Goal: Share content: Distribute website content to other platforms or users

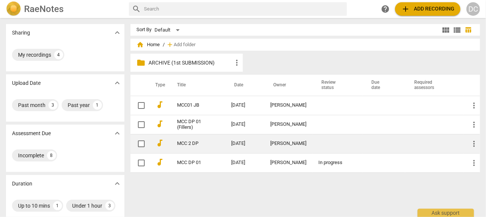
click at [202, 141] on link "MCC 2 DP" at bounding box center [190, 144] width 27 height 6
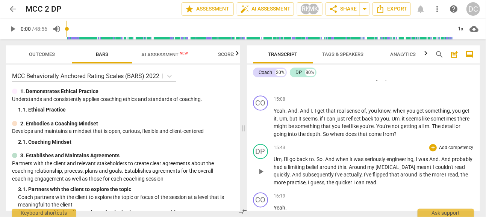
scroll to position [2216, 0]
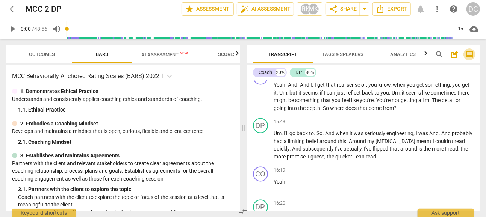
click at [469, 53] on span "comment" at bounding box center [469, 54] width 9 height 9
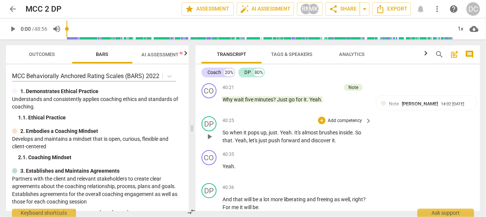
scroll to position [6104, 0]
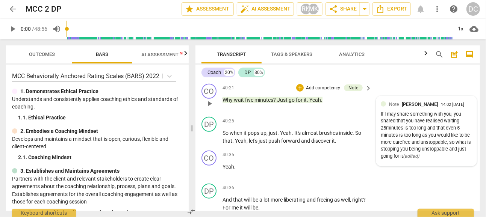
click at [402, 107] on span "[PERSON_NAME]" at bounding box center [420, 104] width 36 height 6
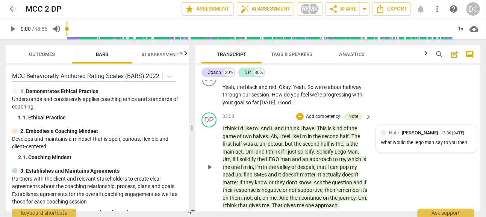
scroll to position [5240, 0]
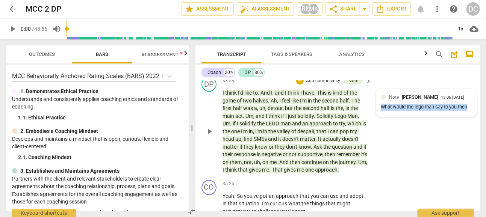
drag, startPoint x: 380, startPoint y: 127, endPoint x: 464, endPoint y: 130, distance: 83.8
click at [470, 116] on div "Note Mo Ko 13:06 [DATE] What would the lego man say to you then" at bounding box center [426, 102] width 100 height 27
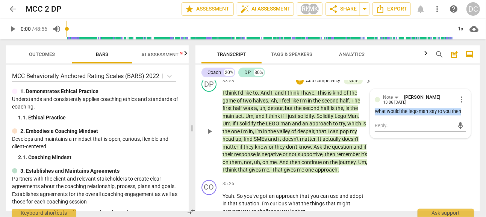
drag, startPoint x: 464, startPoint y: 130, endPoint x: 433, endPoint y: 129, distance: 31.2
copy div "What would the lego man say to you then"
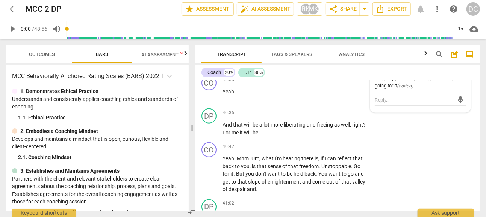
scroll to position [6142, 0]
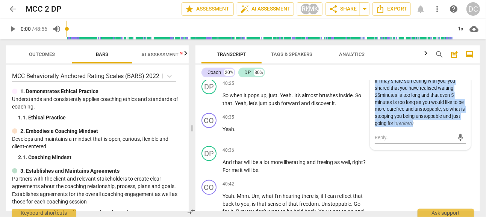
drag, startPoint x: 373, startPoint y: 105, endPoint x: 444, endPoint y: 147, distance: 82.7
click at [444, 127] on div "If I may share something with you, you shared that you have realised waiting 25…" at bounding box center [419, 102] width 91 height 49
drag, startPoint x: 444, startPoint y: 147, endPoint x: 419, endPoint y: 134, distance: 28.7
copy div "If I may share something with you, you shared that you have realised waiting 25…"
click at [13, 8] on span "arrow_back" at bounding box center [12, 9] width 9 height 9
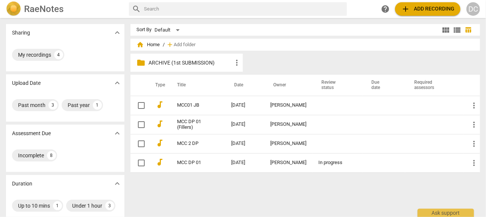
click at [422, 5] on span "add Add recording" at bounding box center [427, 9] width 53 height 9
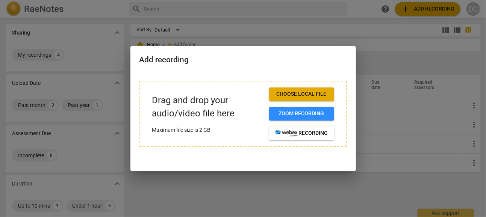
click at [303, 94] on span "Choose local file" at bounding box center [301, 95] width 53 height 8
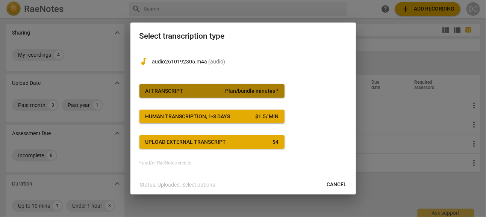
click at [216, 92] on span "AI Transcript Plan/bundle minutes *" at bounding box center [211, 92] width 133 height 8
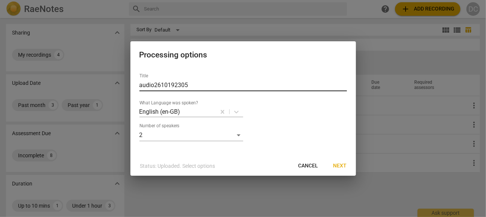
click at [194, 87] on input "audio2610192305" at bounding box center [242, 85] width 207 height 12
drag, startPoint x: 194, startPoint y: 87, endPoint x: 102, endPoint y: 84, distance: 92.4
click at [102, 84] on div "Processing options Title audio2610192305 What Language was spoken? English (en-…" at bounding box center [243, 108] width 486 height 217
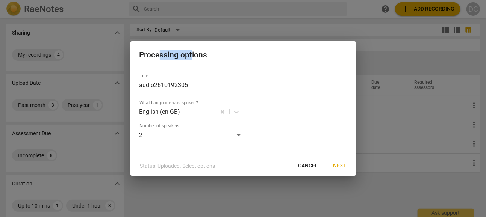
drag, startPoint x: 191, startPoint y: 45, endPoint x: 159, endPoint y: 51, distance: 32.4
click at [159, 51] on div "Processing options" at bounding box center [242, 54] width 225 height 26
drag, startPoint x: 159, startPoint y: 51, endPoint x: 194, endPoint y: 85, distance: 48.9
click at [195, 85] on input "audio2610192305" at bounding box center [242, 85] width 207 height 12
drag, startPoint x: 194, startPoint y: 85, endPoint x: 122, endPoint y: 85, distance: 72.1
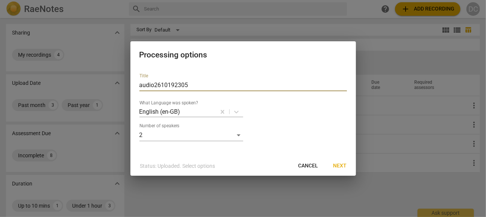
click at [122, 85] on div "Processing options Title audio2610192305 What Language was spoken? English (en-…" at bounding box center [243, 108] width 486 height 217
type input "MCC DP2 (fillers)"
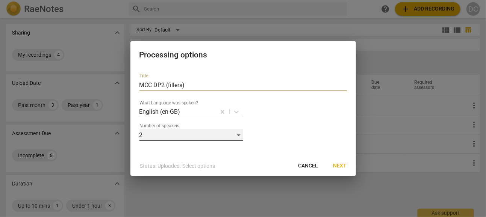
click at [239, 135] on div "2" at bounding box center [191, 135] width 104 height 12
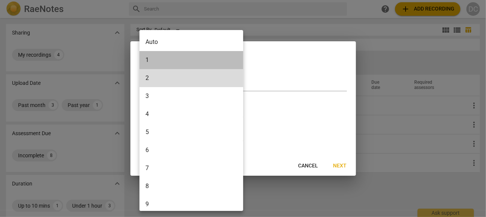
click at [158, 62] on li "1" at bounding box center [192, 60] width 106 height 18
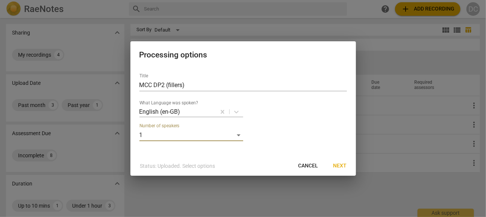
click at [341, 164] on span "Next" at bounding box center [340, 166] width 14 height 8
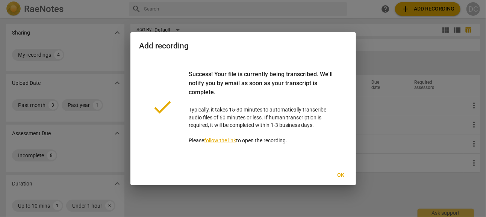
click at [341, 174] on span "Ok" at bounding box center [341, 176] width 12 height 8
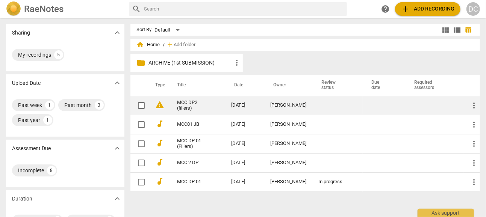
drag, startPoint x: 192, startPoint y: 105, endPoint x: 469, endPoint y: 104, distance: 277.2
click at [469, 104] on span "more_vert" at bounding box center [473, 105] width 9 height 9
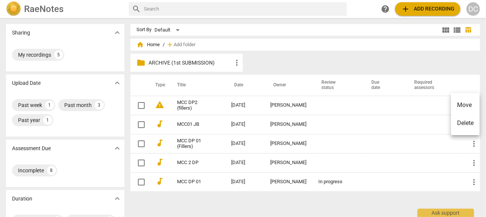
drag, startPoint x: 193, startPoint y: 104, endPoint x: 175, endPoint y: 111, distance: 19.4
click at [175, 111] on div at bounding box center [243, 108] width 486 height 217
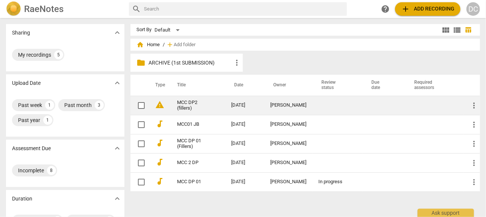
click at [184, 101] on link "MCC DP2 (fillers)" at bounding box center [190, 105] width 27 height 11
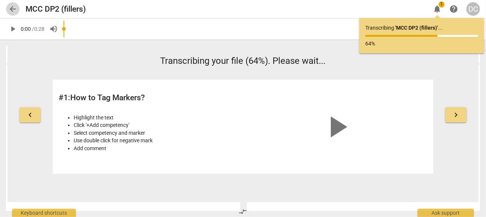
click at [14, 5] on span "arrow_back" at bounding box center [12, 9] width 9 height 9
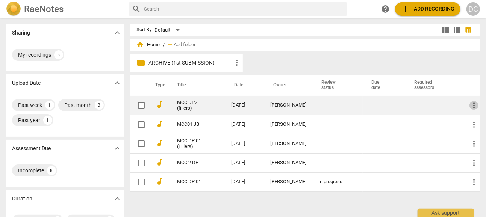
click at [471, 103] on span "more_vert" at bounding box center [473, 105] width 9 height 9
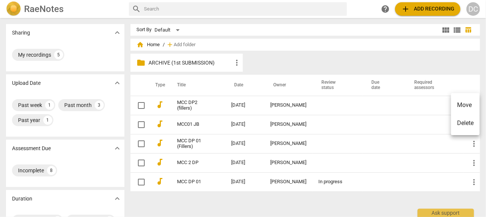
click at [182, 101] on div at bounding box center [243, 108] width 486 height 217
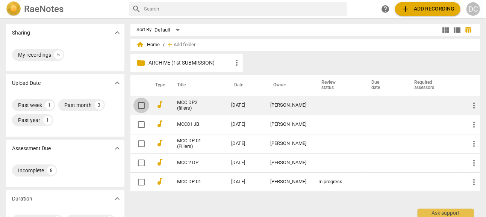
click at [141, 104] on input "checkbox" at bounding box center [141, 105] width 16 height 9
checkbox input "false"
click at [186, 105] on link "MCC DP2 (fillers)" at bounding box center [190, 105] width 27 height 11
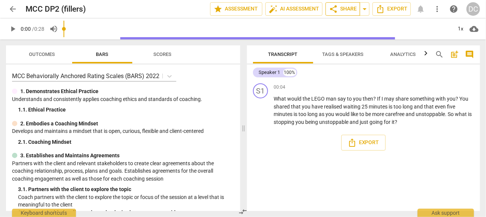
click at [339, 8] on span "share Share" at bounding box center [343, 9] width 28 height 9
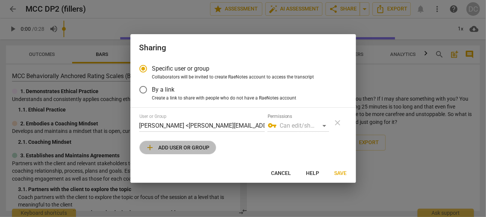
click at [182, 145] on span "add Add user or group" at bounding box center [178, 147] width 64 height 9
radio input "false"
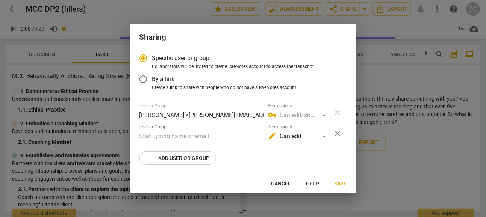
click at [175, 137] on input "text" at bounding box center [201, 136] width 125 height 12
type input "[EMAIL_ADDRESS][DOMAIN_NAME]"
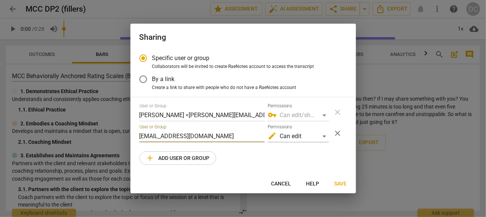
click at [341, 182] on span "Save" at bounding box center [340, 184] width 12 height 8
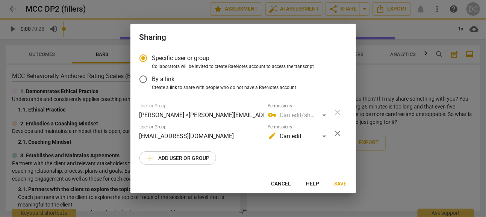
radio input "false"
type input "[PERSON_NAME] <[EMAIL_ADDRESS][DOMAIN_NAME]>"
